Goal: Entertainment & Leisure: Consume media (video, audio)

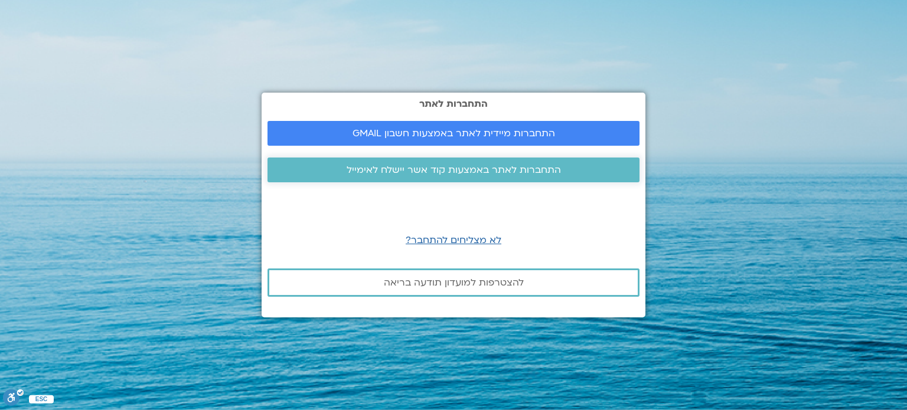
click at [465, 167] on span "התחברות לאתר באמצעות קוד אשר יישלח לאימייל" at bounding box center [453, 170] width 214 height 11
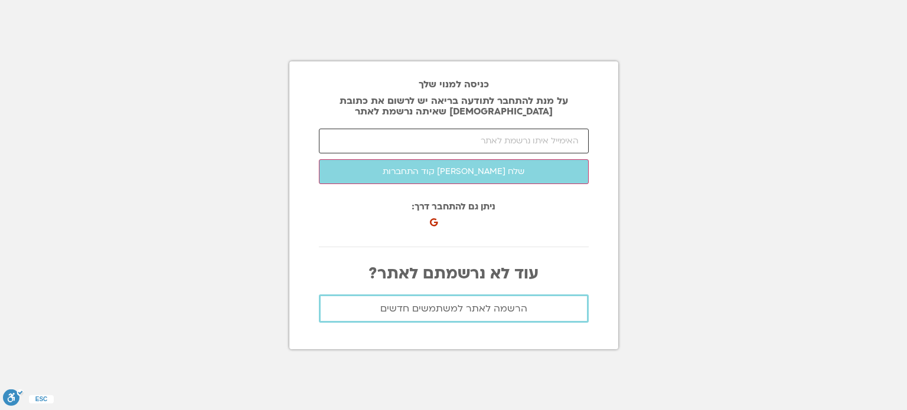
click at [522, 144] on input "email" at bounding box center [454, 141] width 270 height 25
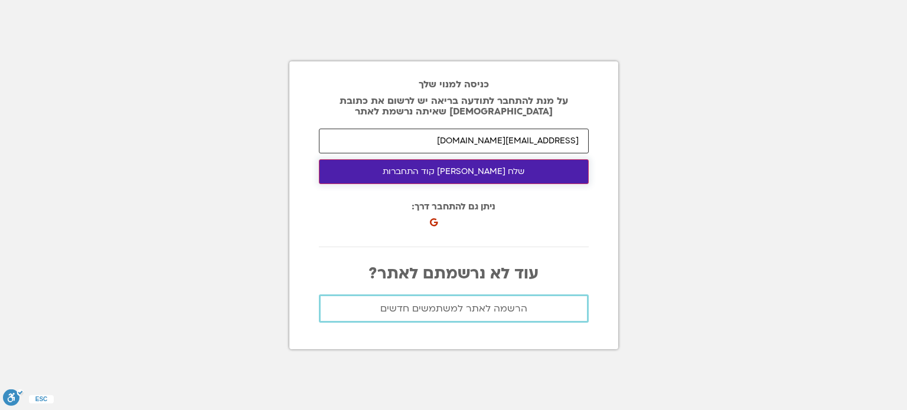
type input "ravehtal@gmail.com"
click at [437, 174] on button "שלח לי קוד התחברות" at bounding box center [454, 171] width 270 height 25
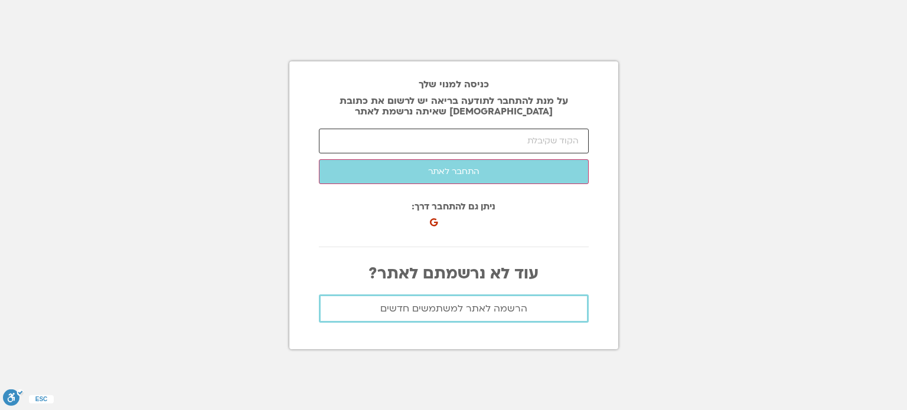
click at [486, 139] on input "number" at bounding box center [454, 141] width 270 height 25
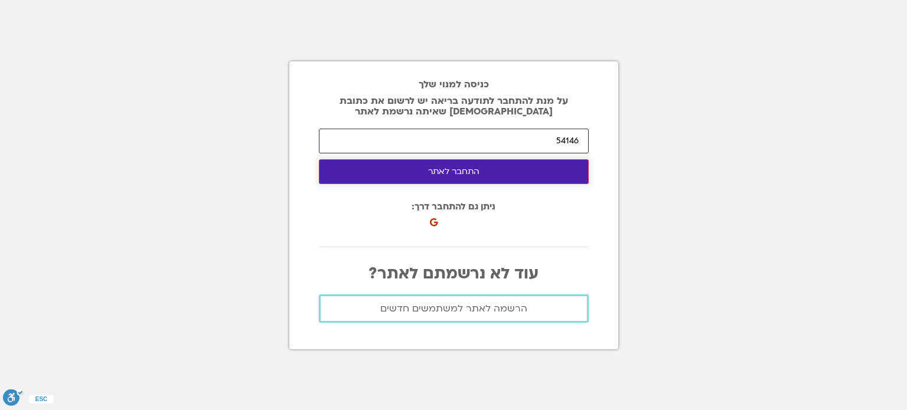
type input "54146"
click at [480, 175] on button "התחבר לאתר" at bounding box center [454, 171] width 270 height 25
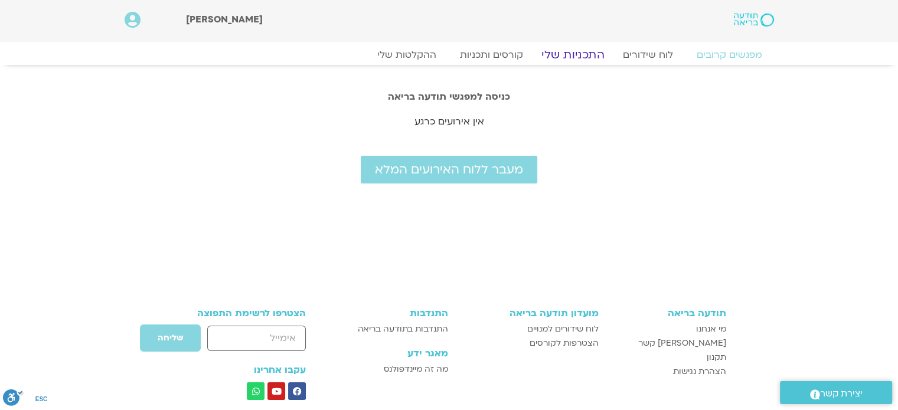
click at [576, 58] on link "התכניות שלי" at bounding box center [572, 55] width 91 height 14
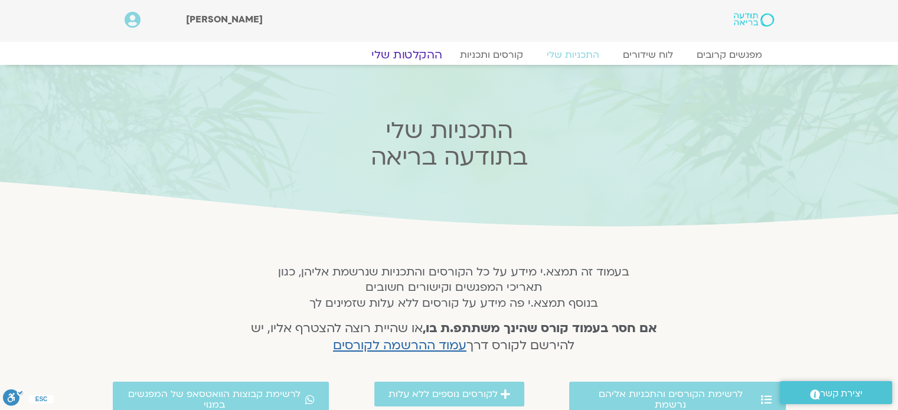
click at [405, 58] on link "ההקלטות שלי" at bounding box center [406, 55] width 99 height 14
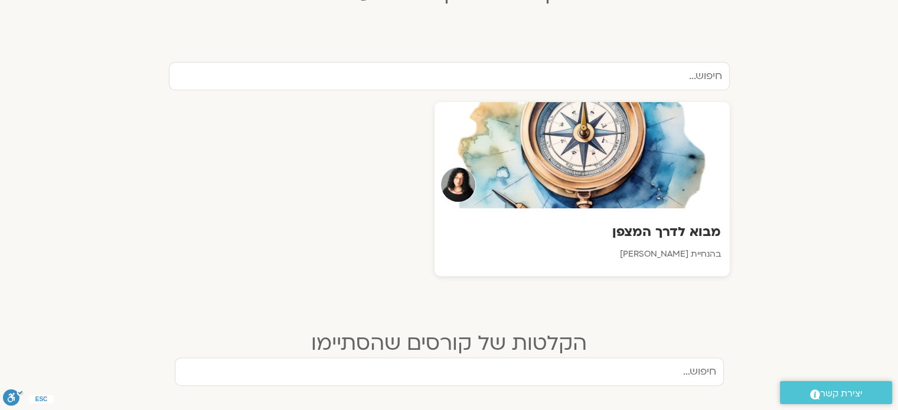
scroll to position [364, 0]
click at [602, 195] on div at bounding box center [582, 155] width 298 height 107
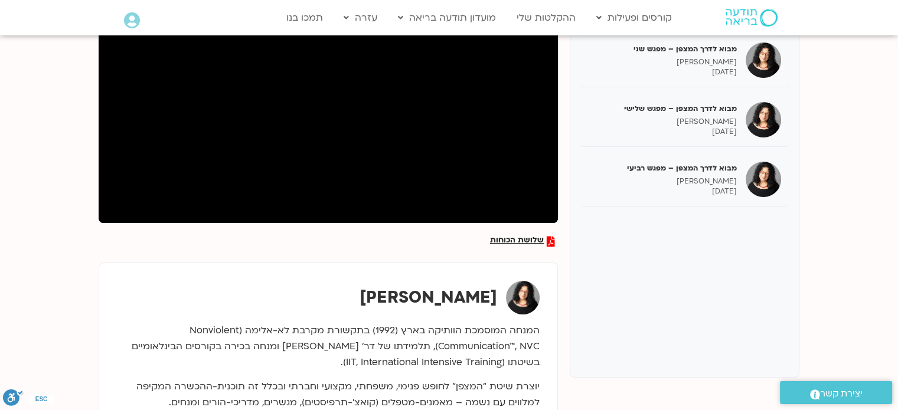
scroll to position [94, 0]
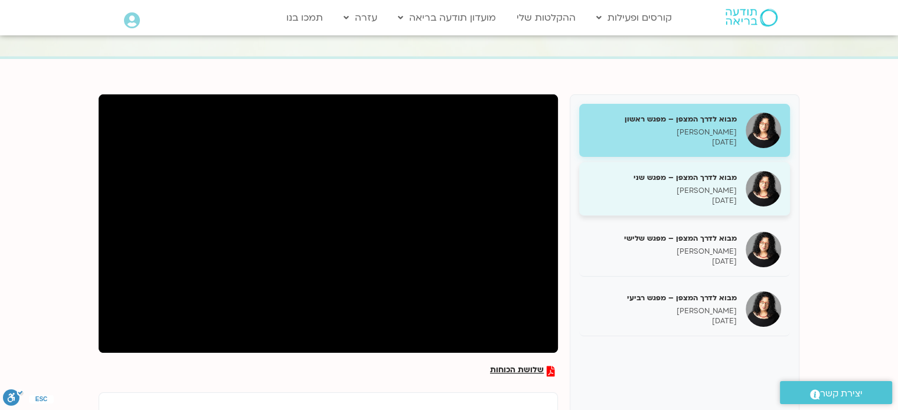
click at [657, 187] on p "[PERSON_NAME]" at bounding box center [662, 191] width 149 height 10
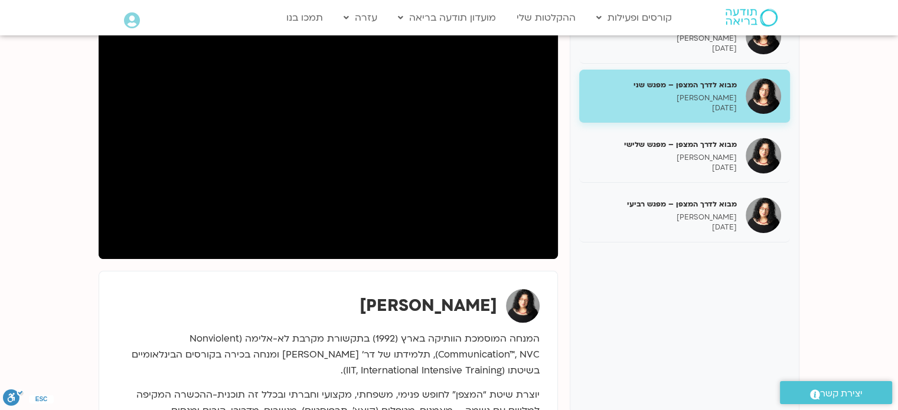
scroll to position [189, 0]
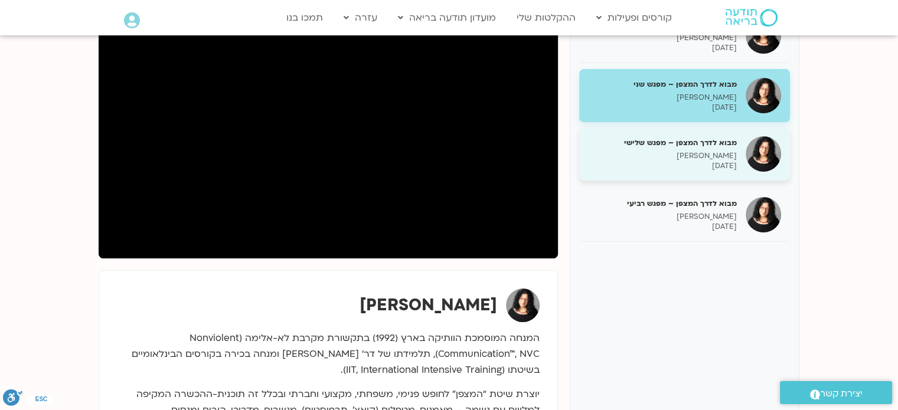
click at [680, 155] on p "[PERSON_NAME]" at bounding box center [662, 156] width 149 height 10
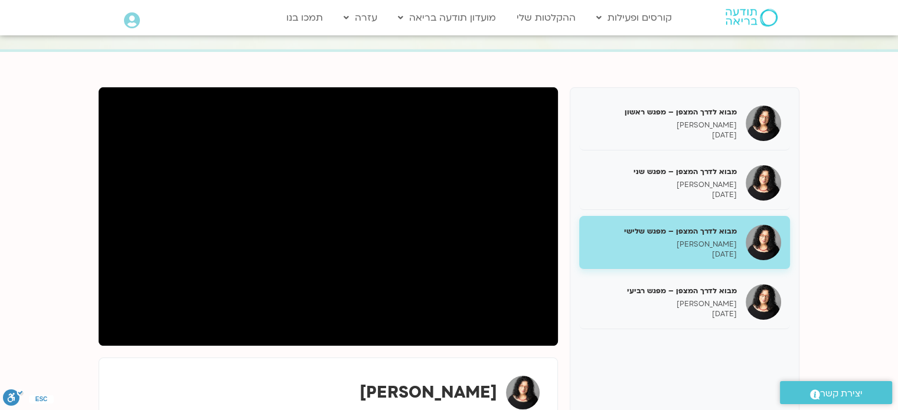
scroll to position [102, 0]
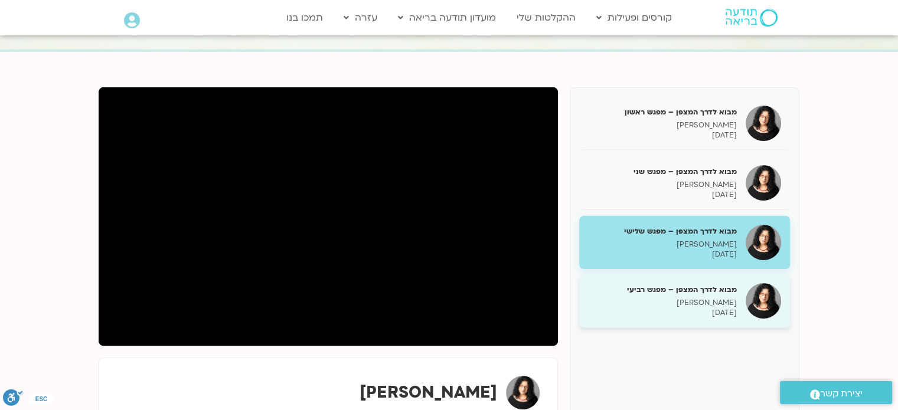
click at [689, 293] on h5 "מבוא לדרך המצפן – מפגש רביעי" at bounding box center [662, 289] width 149 height 11
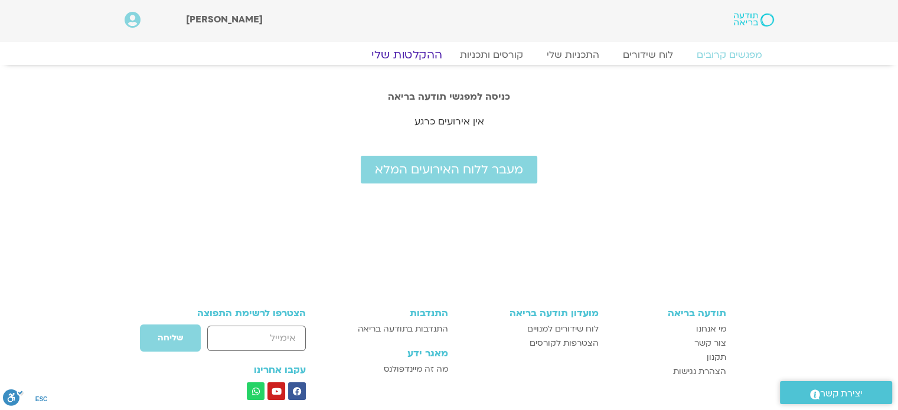
click at [408, 53] on link "ההקלטות שלי" at bounding box center [406, 55] width 99 height 14
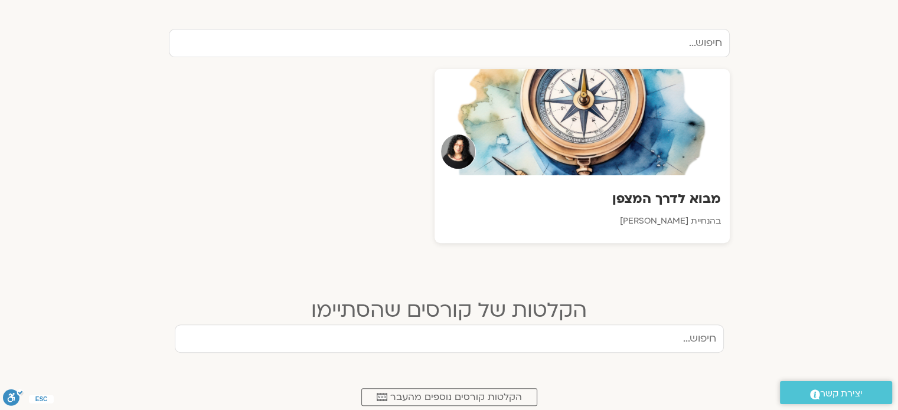
scroll to position [398, 0]
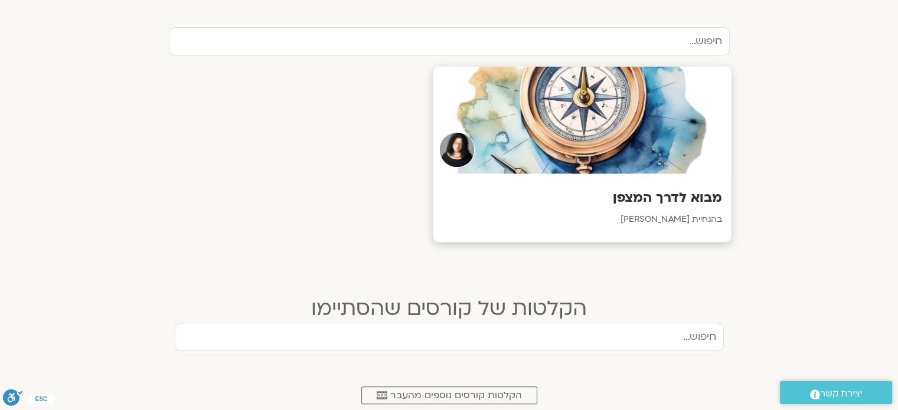
click at [574, 173] on div at bounding box center [582, 120] width 298 height 107
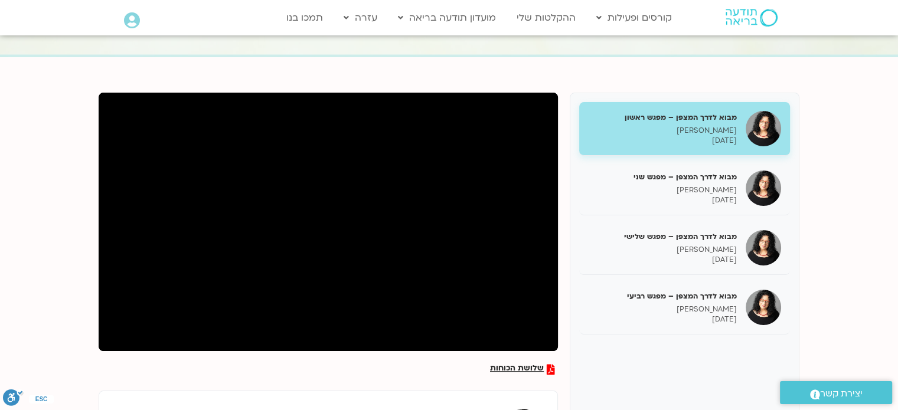
scroll to position [97, 0]
click at [513, 368] on span "שלושת הכוחות" at bounding box center [517, 369] width 54 height 11
